Goal: Transaction & Acquisition: Obtain resource

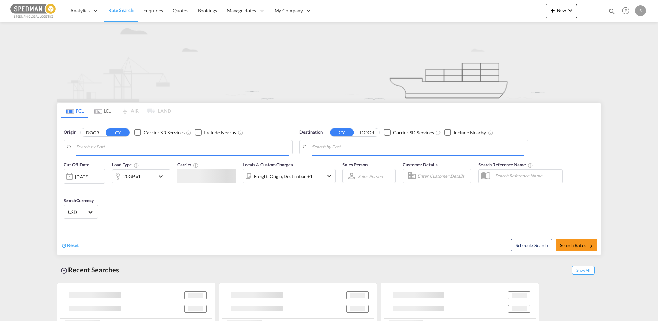
type input "[GEOGRAPHIC_DATA] ([GEOGRAPHIC_DATA]), [GEOGRAPHIC_DATA]"
type input "Ad Dammam, SADMM"
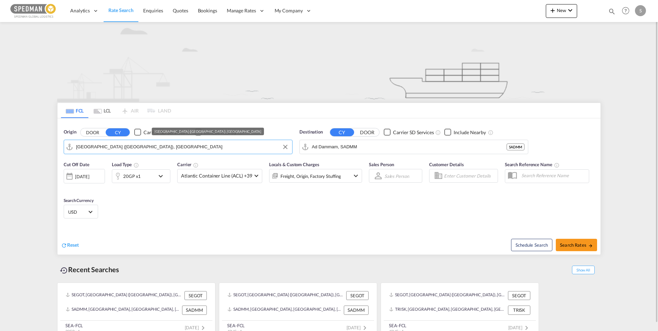
drag, startPoint x: 73, startPoint y: 132, endPoint x: 152, endPoint y: 151, distance: 81.3
click at [152, 151] on input "[GEOGRAPHIC_DATA] ([GEOGRAPHIC_DATA]), [GEOGRAPHIC_DATA]" at bounding box center [182, 147] width 213 height 10
drag, startPoint x: 158, startPoint y: 145, endPoint x: 48, endPoint y: 145, distance: 109.7
click at [48, 145] on md-content "Analytics Dashboard Rate Search Enquiries Quotes Bookings" at bounding box center [329, 165] width 658 height 331
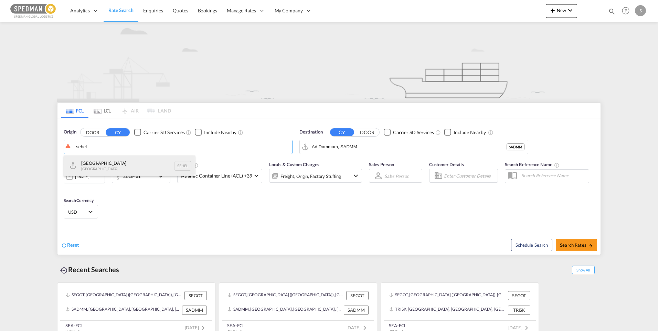
click at [108, 163] on div "Helsingborg Sweden SEHEL" at bounding box center [129, 165] width 131 height 21
type input "Helsingborg, SEHEL"
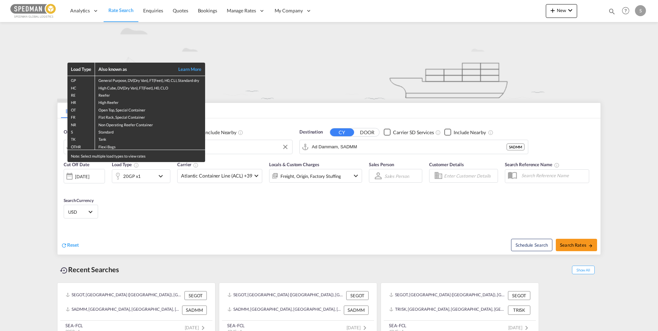
click at [364, 151] on div "Load Type Also known as Learn More GP General Purpose, DV(Dry Van), FT(Feet), H…" at bounding box center [329, 165] width 658 height 331
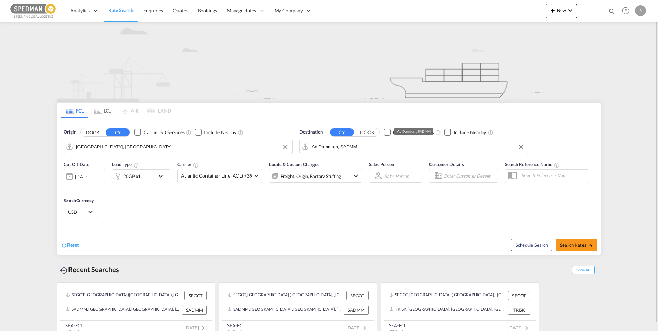
click at [366, 146] on input "Ad Dammam, SADMM" at bounding box center [418, 147] width 213 height 10
click at [364, 148] on input "Ad Dammam, SADMM" at bounding box center [418, 147] width 213 height 10
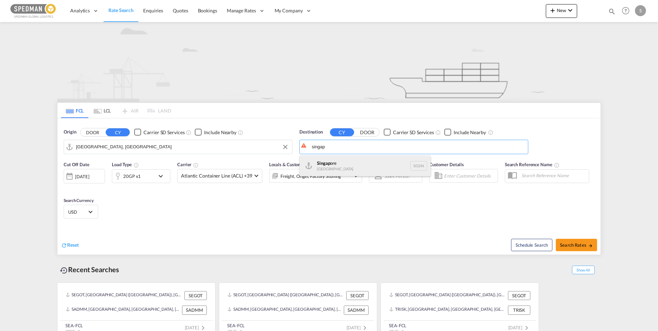
click at [340, 165] on div "Singap ore Singapore SGSIN" at bounding box center [365, 165] width 131 height 21
type input "Singapore, SGSIN"
click at [89, 177] on div "[DATE]" at bounding box center [82, 176] width 14 height 6
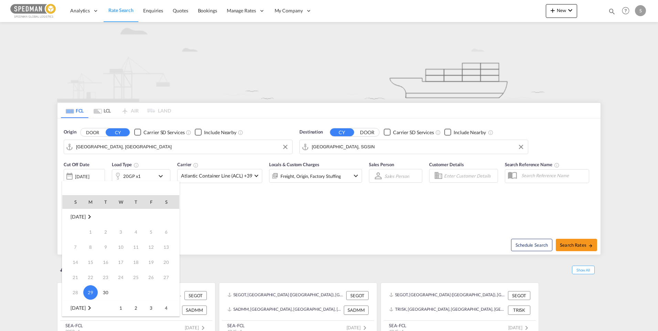
click at [241, 224] on div at bounding box center [329, 165] width 658 height 331
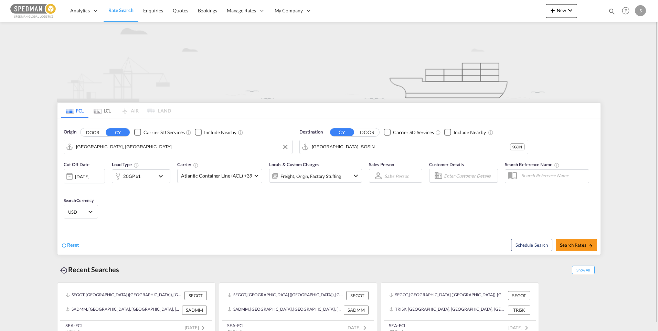
click at [356, 178] on md-icon "icon-chevron-down" at bounding box center [356, 176] width 8 height 8
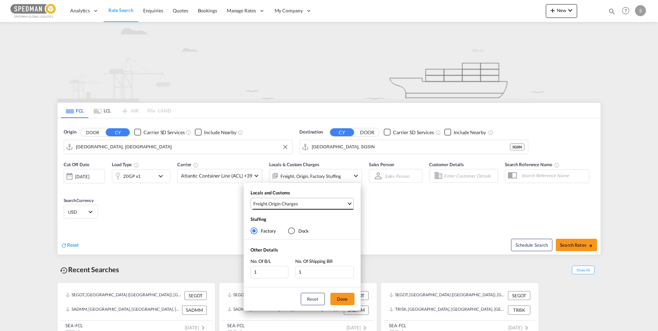
click at [350, 205] on span "Select Locals and Customs: \aFreight, \aOrigin Charges" at bounding box center [349, 203] width 4 height 4
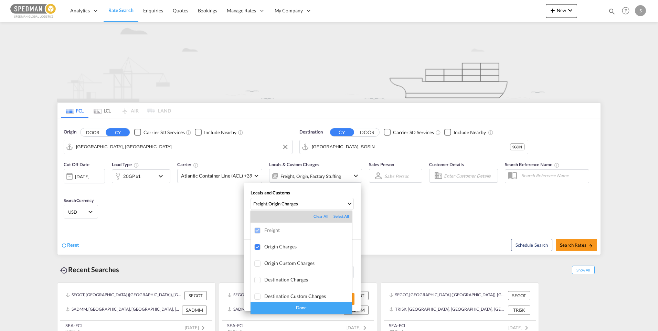
click at [318, 307] on div "Done" at bounding box center [300, 308] width 101 height 12
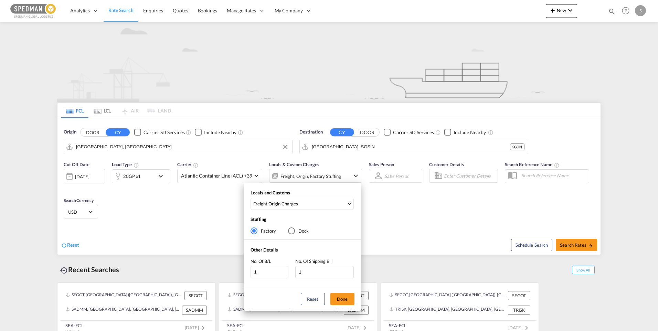
click at [579, 244] on div "Locals and Customs Freight , Origin Charges Stuffing Factory Dock Other Details…" at bounding box center [329, 165] width 658 height 331
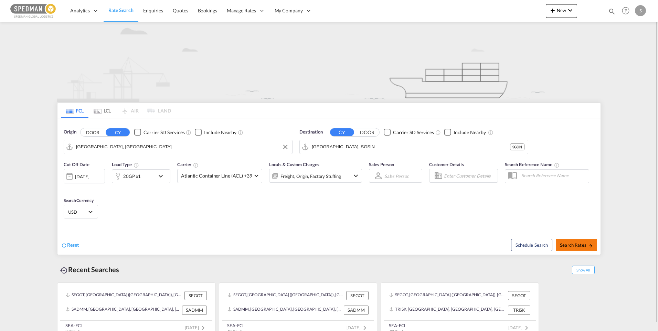
click at [579, 244] on span "Search Rates" at bounding box center [576, 245] width 33 height 6
type input "SEHEL to SGSIN / 29 Sep 2025"
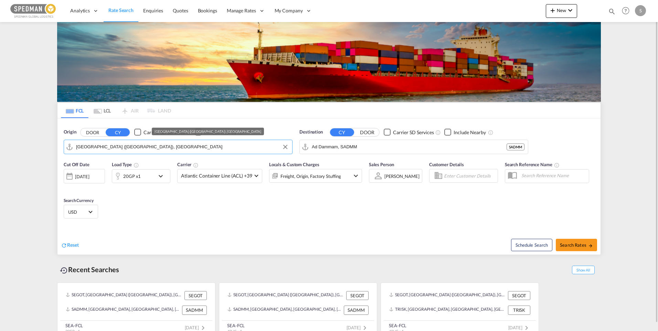
click at [163, 147] on input "[GEOGRAPHIC_DATA] ([GEOGRAPHIC_DATA]), [GEOGRAPHIC_DATA]" at bounding box center [182, 147] width 213 height 10
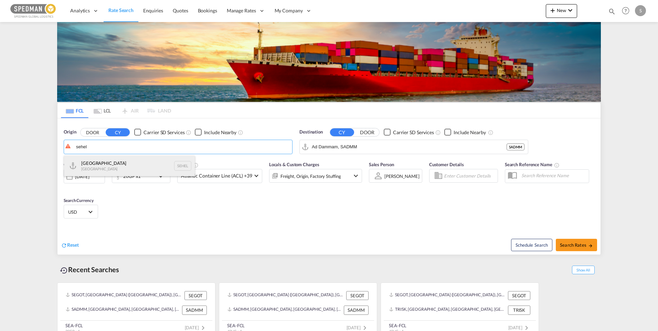
click at [97, 160] on div "Helsingborg Sweden SEHEL" at bounding box center [129, 165] width 131 height 21
type input "Helsingborg, SEHEL"
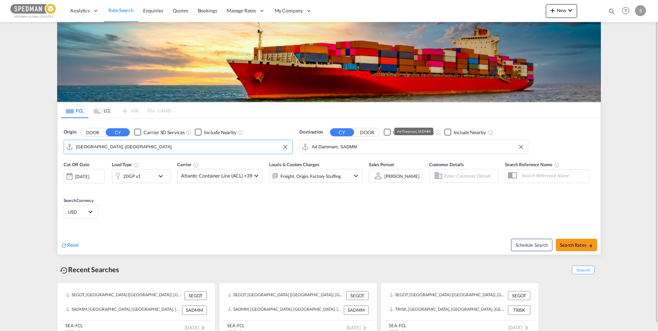
click at [370, 148] on input "Ad Dammam, SADMM" at bounding box center [418, 147] width 213 height 10
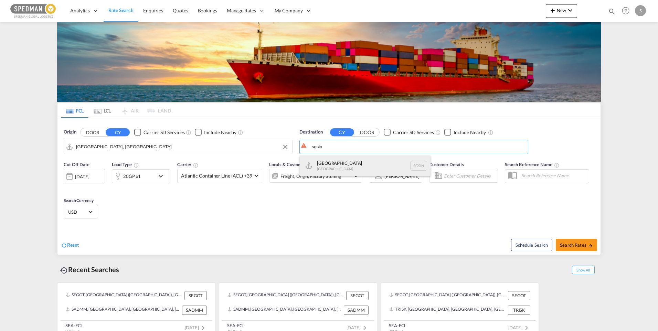
click at [344, 162] on div "Singapore Singapore SGSIN" at bounding box center [365, 165] width 131 height 21
type input "Singapore, SGSIN"
click at [163, 177] on md-icon "icon-chevron-down" at bounding box center [163, 176] width 12 height 8
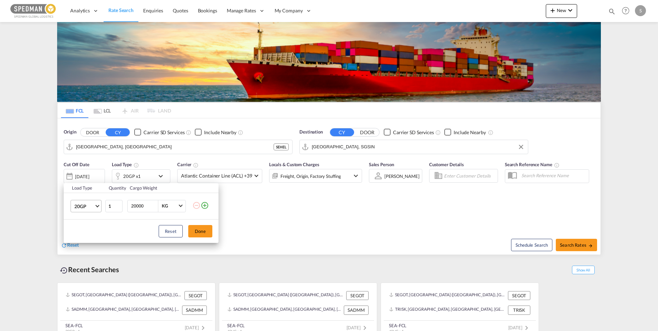
click at [93, 208] on span "20GP" at bounding box center [84, 206] width 20 height 7
click at [91, 225] on md-option "40GP" at bounding box center [92, 222] width 47 height 17
click at [195, 233] on button "Done" at bounding box center [200, 231] width 24 height 12
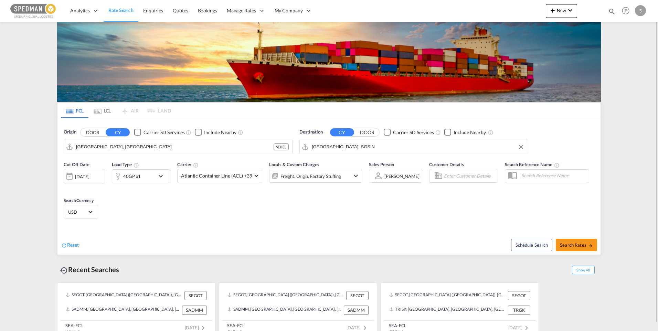
click at [354, 174] on md-icon "icon-chevron-down" at bounding box center [356, 176] width 8 height 8
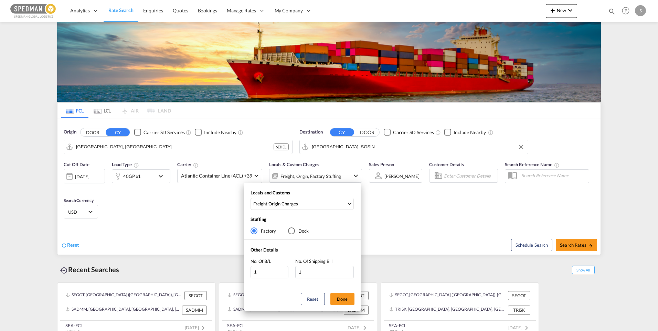
click at [573, 249] on div "Locals and Customs Freight , Origin Charges Clear All Select All Freight Origin…" at bounding box center [329, 165] width 658 height 331
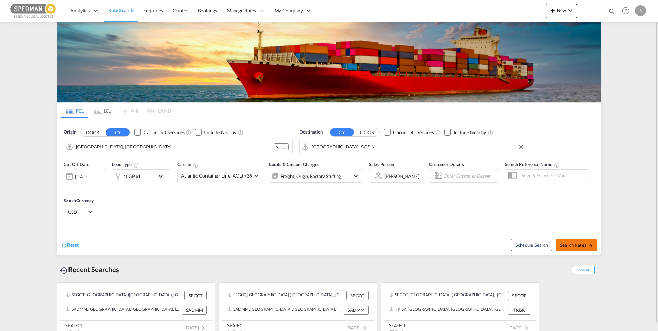
click at [574, 246] on span "Search Rates" at bounding box center [576, 245] width 33 height 6
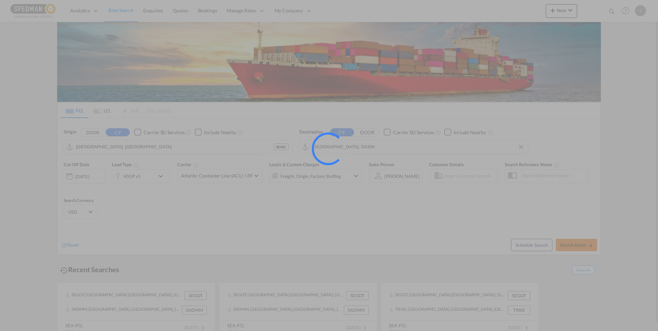
type input "SEHEL to SGSIN / 29 Sep 2025"
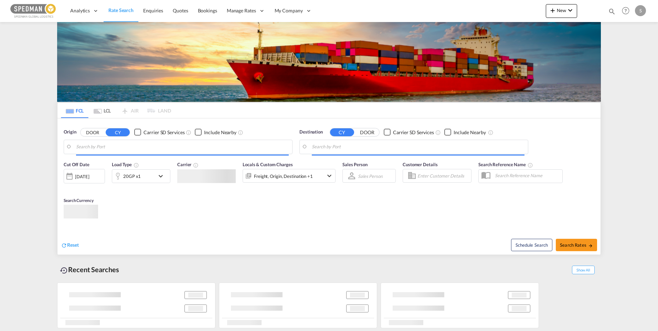
type input "[GEOGRAPHIC_DATA], SESTO"
type input "Chattogram (Chittagong), BDCGP"
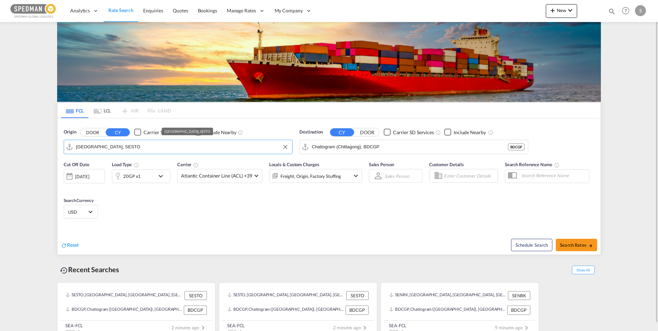
drag, startPoint x: 123, startPoint y: 148, endPoint x: 133, endPoint y: 154, distance: 11.7
click at [132, 155] on md-autocomplete-wrap "[GEOGRAPHIC_DATA], SESTO" at bounding box center [182, 149] width 213 height 14
type input "S"
click at [115, 166] on div "[GEOGRAPHIC_DATA] ([GEOGRAPHIC_DATA]) [GEOGRAPHIC_DATA] SEGOT" at bounding box center [129, 167] width 131 height 25
type input "[GEOGRAPHIC_DATA] ([GEOGRAPHIC_DATA]), [GEOGRAPHIC_DATA]"
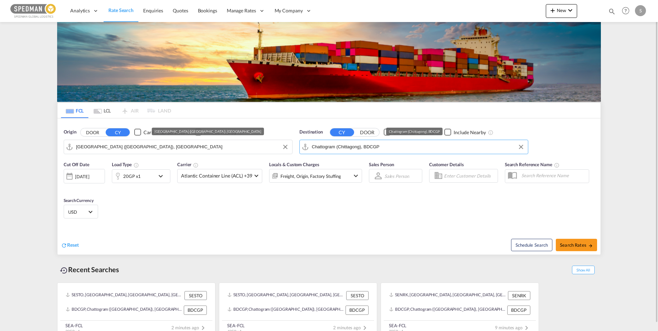
click at [405, 148] on input "Chattogram (Chittagong), BDCGP" at bounding box center [418, 147] width 213 height 10
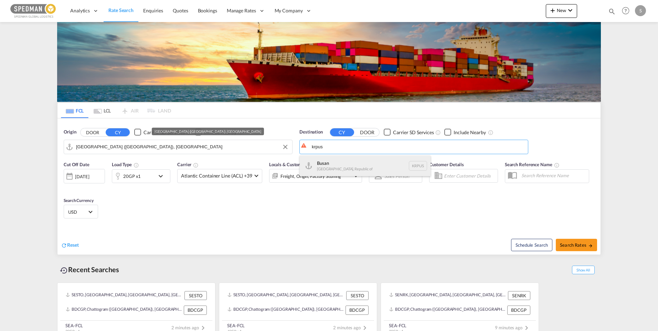
click at [332, 162] on div "Busan Korea, Republic of KRPUS" at bounding box center [365, 165] width 131 height 21
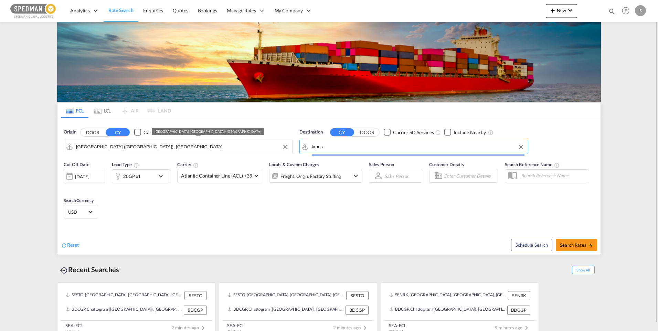
type input "Busan, KRPUS"
click at [155, 175] on div "20GP x1" at bounding box center [133, 176] width 43 height 14
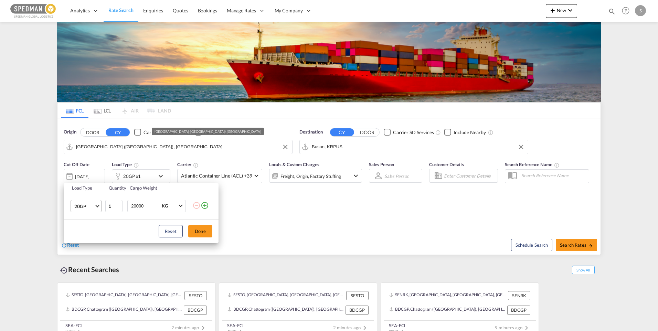
click at [98, 206] on span "Choose: \a20GP" at bounding box center [97, 205] width 4 height 4
click at [88, 235] on md-option "40HC" at bounding box center [92, 239] width 47 height 17
click at [201, 232] on button "Done" at bounding box center [200, 231] width 24 height 12
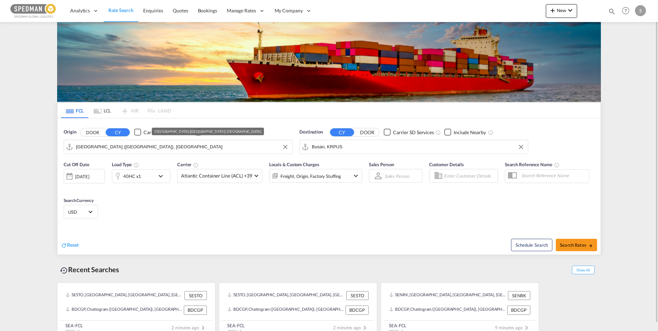
click at [101, 174] on div "[DATE]" at bounding box center [84, 176] width 41 height 14
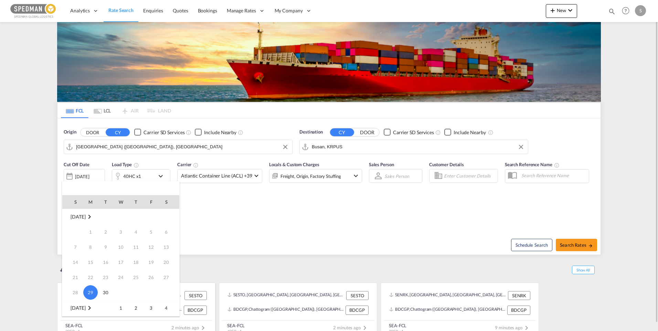
click at [120, 307] on span "1" at bounding box center [121, 308] width 14 height 14
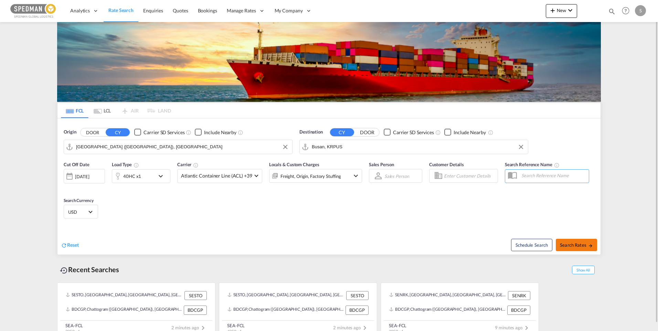
click at [585, 242] on span "Search Rates" at bounding box center [576, 245] width 33 height 6
type input "SEGOT to KRPUS / [DATE]"
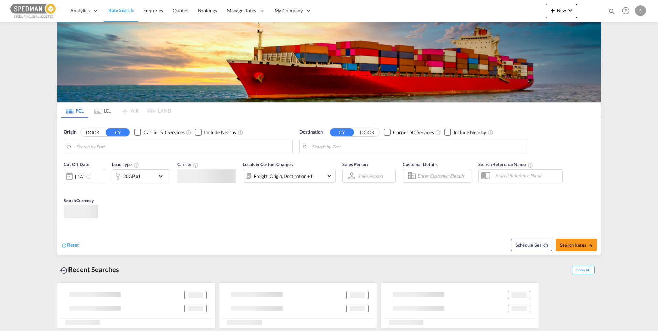
type input "[GEOGRAPHIC_DATA], SESTO"
type input "Chattogram (Chittagong), BDCGP"
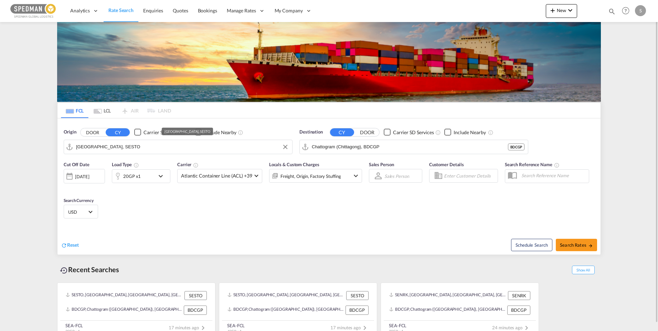
click at [129, 144] on input "[GEOGRAPHIC_DATA], SESTO" at bounding box center [182, 147] width 213 height 10
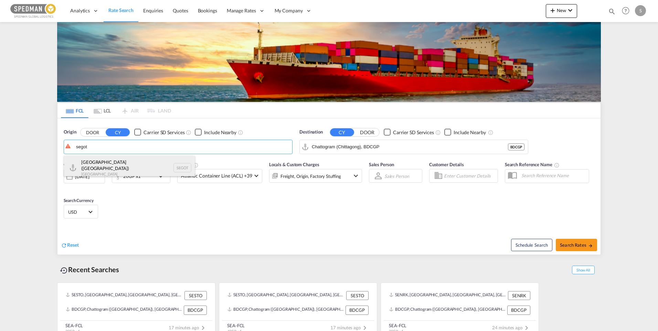
click at [106, 164] on div "[GEOGRAPHIC_DATA] ([GEOGRAPHIC_DATA]) [GEOGRAPHIC_DATA] SEGOT" at bounding box center [129, 167] width 131 height 25
type input "[GEOGRAPHIC_DATA] ([GEOGRAPHIC_DATA]), [GEOGRAPHIC_DATA]"
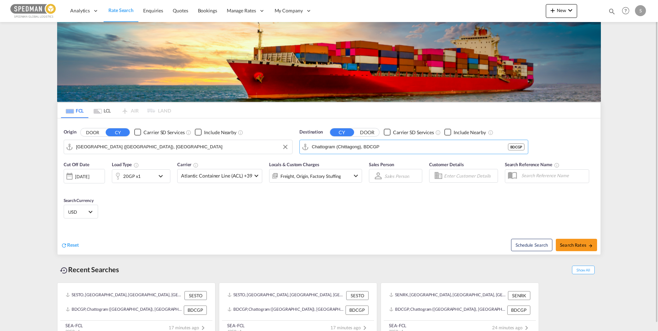
drag, startPoint x: 368, startPoint y: 148, endPoint x: 270, endPoint y: 150, distance: 97.7
click at [270, 150] on div "Origin DOOR CY Carrier SD Services Include Nearby Gothenburg (Goteborg), SEGOT …" at bounding box center [328, 137] width 543 height 39
drag, startPoint x: 383, startPoint y: 145, endPoint x: 270, endPoint y: 148, distance: 112.9
click at [270, 148] on div "Origin DOOR CY Carrier SD Services Include Nearby Gothenburg (Goteborg), SEGOT …" at bounding box center [328, 137] width 543 height 39
click at [346, 165] on div "Ashdod Israel ILASH" at bounding box center [365, 165] width 131 height 21
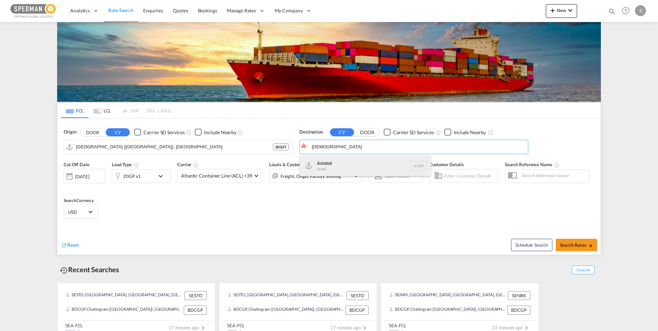
type input "Ashdod, ILASH"
click at [164, 179] on md-icon "icon-chevron-down" at bounding box center [163, 176] width 12 height 8
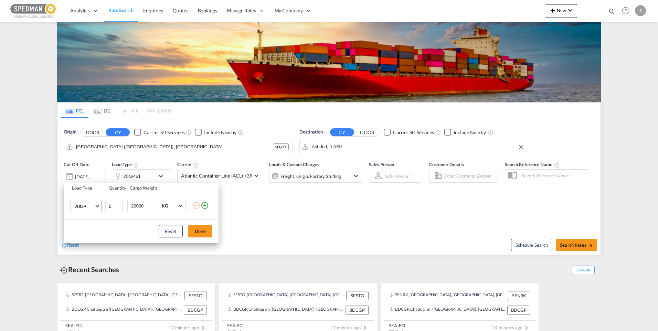
click at [96, 204] on span "Choose: \a20GP" at bounding box center [97, 205] width 4 height 4
click at [90, 226] on md-option "40GP" at bounding box center [92, 222] width 47 height 17
click at [198, 231] on button "Done" at bounding box center [200, 231] width 24 height 12
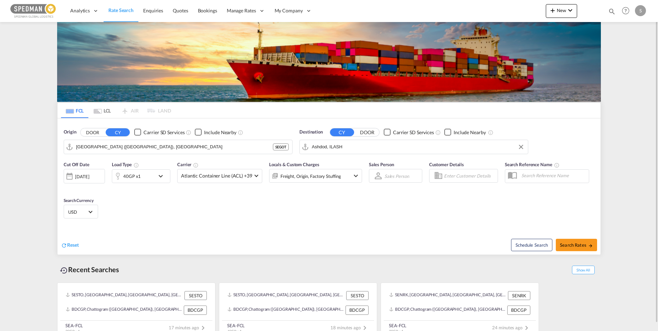
click at [101, 177] on div "[DATE]" at bounding box center [84, 176] width 41 height 14
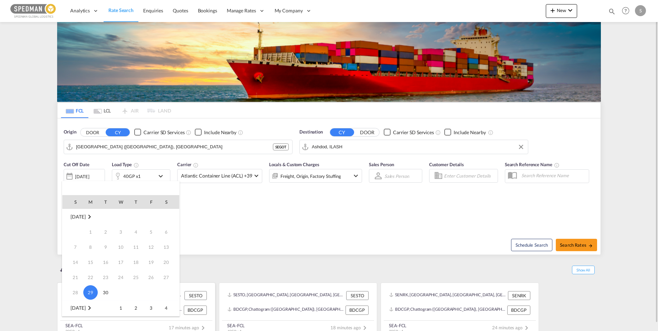
click at [120, 311] on span "1" at bounding box center [121, 308] width 14 height 14
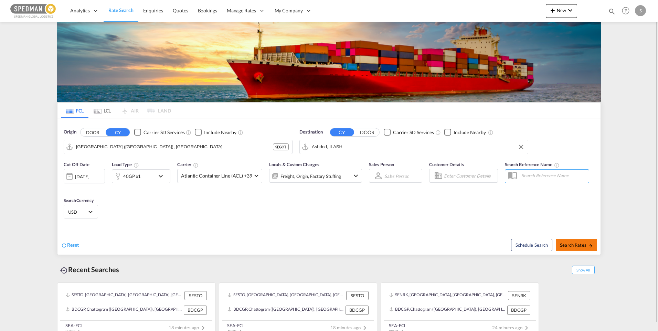
click at [587, 246] on span "Search Rates" at bounding box center [576, 245] width 33 height 6
type input "SEGOT to ILASH / 1 Oct 2025"
